Goal: Task Accomplishment & Management: Manage account settings

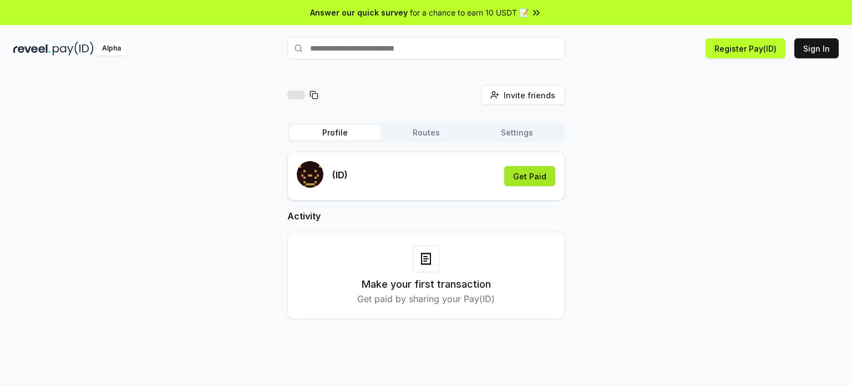
click at [535, 169] on button "Get Paid" at bounding box center [529, 176] width 51 height 20
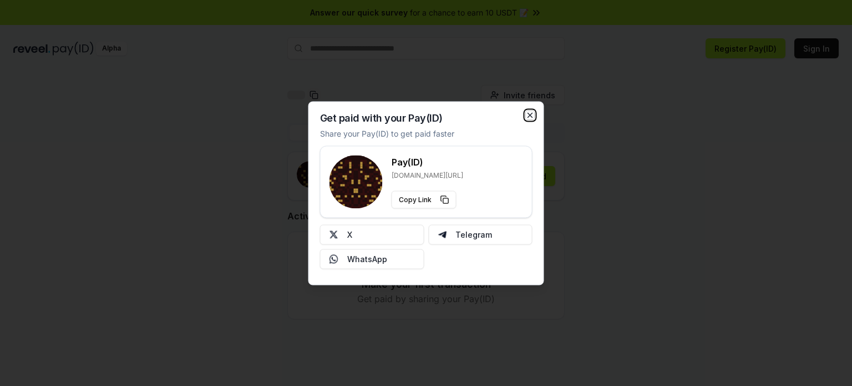
click at [529, 115] on icon "button" at bounding box center [530, 114] width 9 height 9
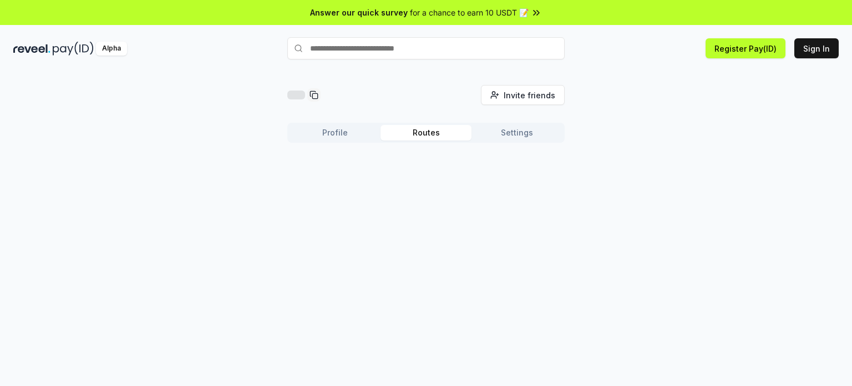
click at [432, 132] on button "Routes" at bounding box center [426, 133] width 91 height 16
click at [507, 131] on button "Settings" at bounding box center [517, 133] width 91 height 16
